Goal: Task Accomplishment & Management: Manage account settings

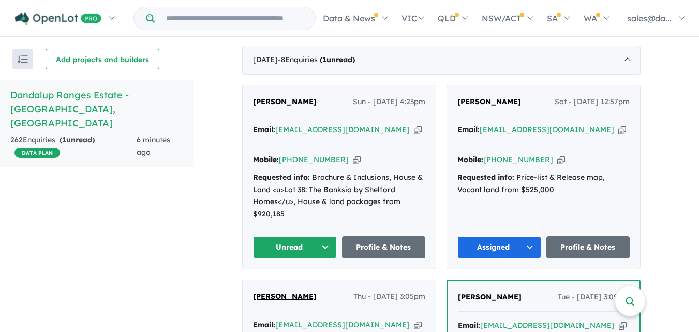
scroll to position [411, 0]
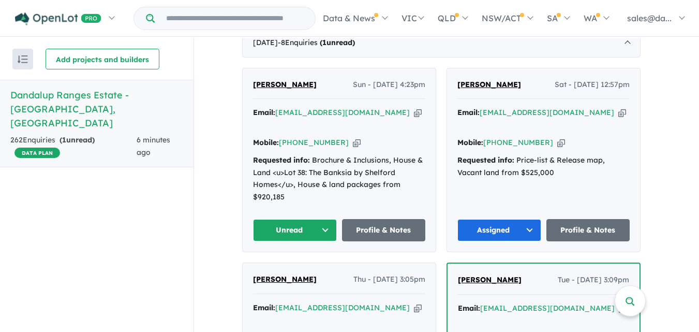
click at [331, 219] on button "Unread" at bounding box center [295, 230] width 84 height 22
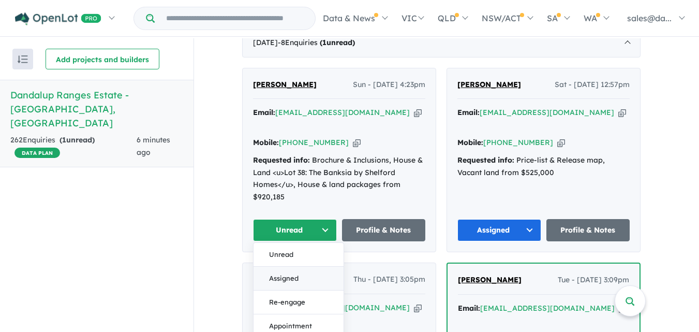
click at [304, 267] on button "Assigned" at bounding box center [299, 279] width 90 height 24
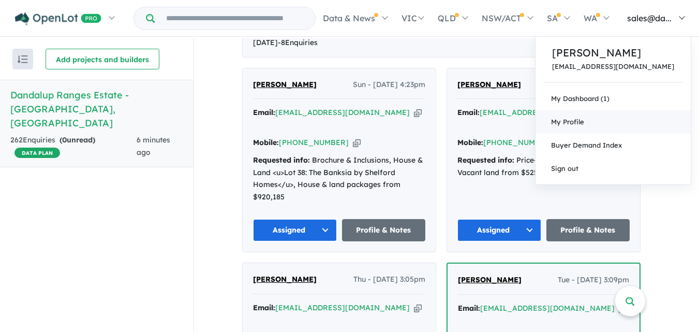
click at [584, 120] on span "My Profile" at bounding box center [567, 121] width 33 height 8
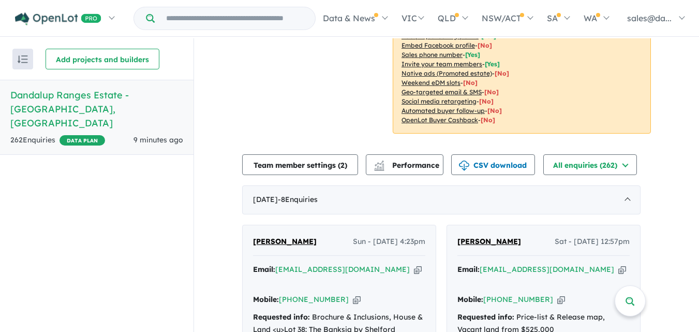
scroll to position [119, 0]
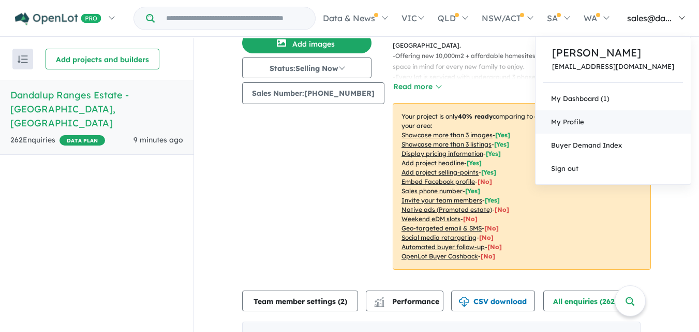
click at [616, 125] on link "My Profile" at bounding box center [613, 121] width 155 height 23
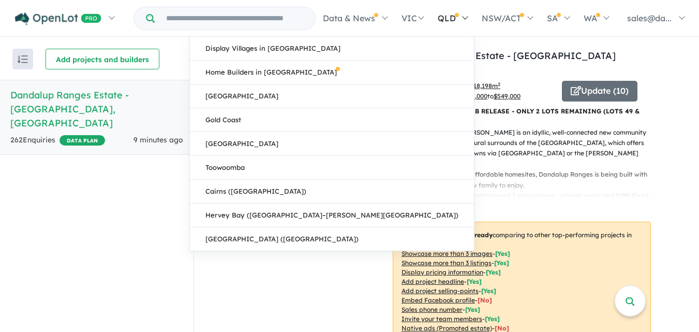
drag, startPoint x: 698, startPoint y: 59, endPoint x: 450, endPoint y: 36, distance: 249.0
click at [450, 36] on link "QLD" at bounding box center [453, 18] width 44 height 36
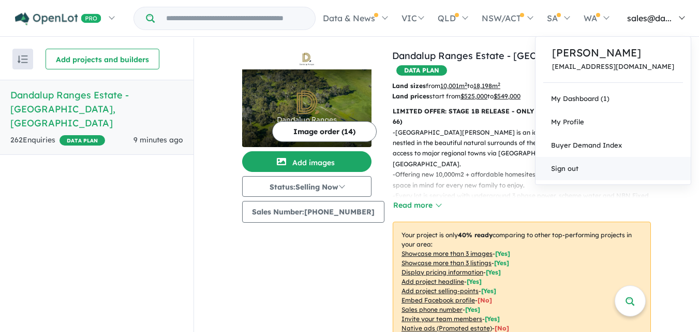
click at [597, 164] on link "Sign out" at bounding box center [613, 168] width 155 height 23
